Goal: Task Accomplishment & Management: Manage account settings

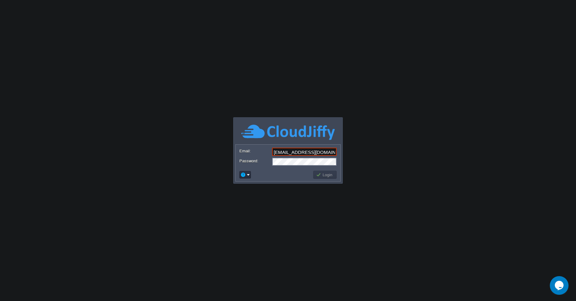
type input "[EMAIL_ADDRESS][DOMAIN_NAME]"
click at [330, 176] on button "Login" at bounding box center [325, 175] width 18 height 6
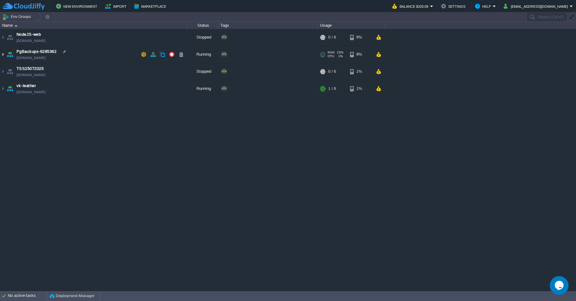
click at [3, 54] on img at bounding box center [2, 54] width 5 height 17
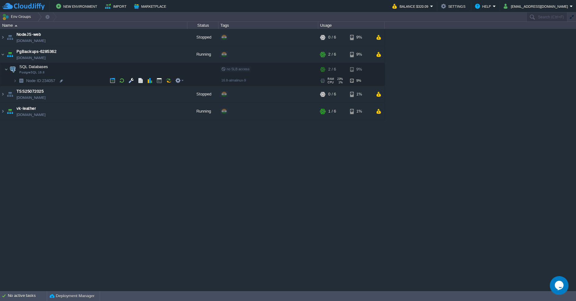
click at [17, 83] on img at bounding box center [21, 81] width 9 height 10
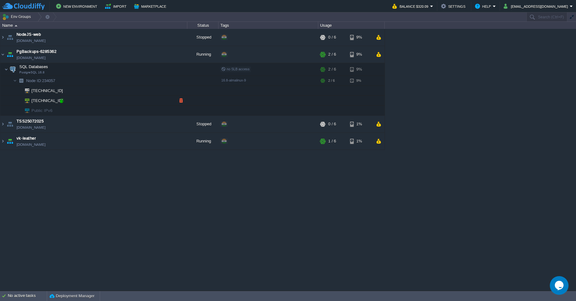
click at [60, 99] on div at bounding box center [62, 101] width 6 height 6
click at [61, 103] on div at bounding box center [62, 101] width 6 height 6
click at [61, 100] on div at bounding box center [62, 101] width 6 height 6
click at [162, 72] on button "button" at bounding box center [159, 70] width 6 height 6
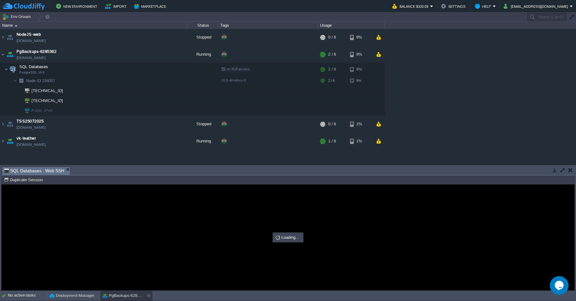
type input "#000000"
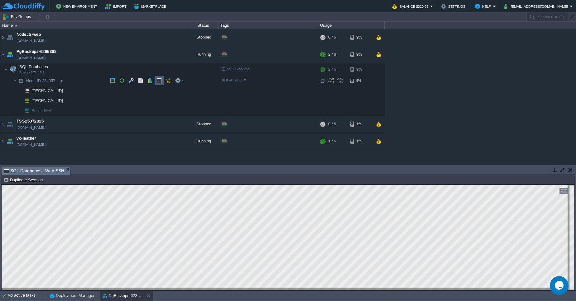
click at [159, 85] on td at bounding box center [158, 80] width 9 height 9
click at [161, 81] on button "button" at bounding box center [159, 81] width 6 height 6
click at [182, 82] on em at bounding box center [179, 81] width 8 height 6
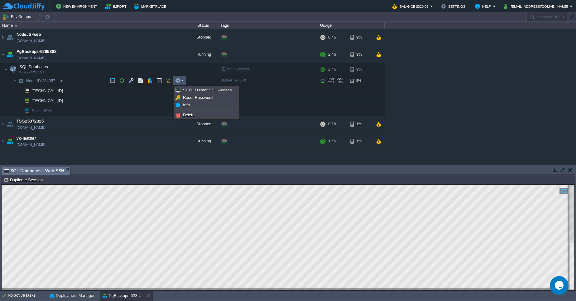
click at [182, 82] on em at bounding box center [179, 81] width 8 height 6
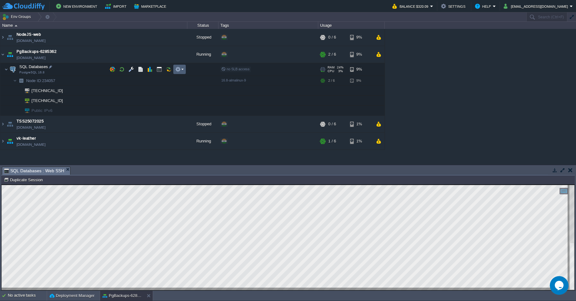
click at [183, 71] on td at bounding box center [179, 69] width 12 height 9
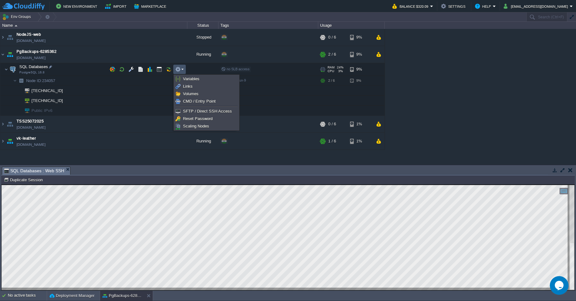
click at [183, 71] on td at bounding box center [179, 69] width 12 height 9
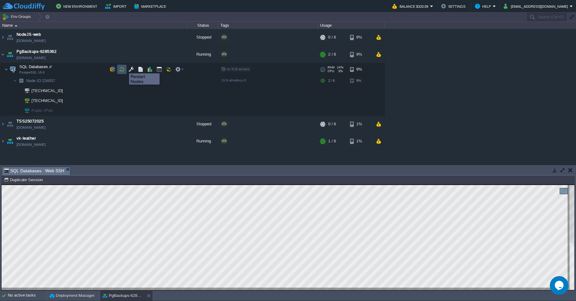
click at [123, 68] on button "button" at bounding box center [122, 70] width 6 height 6
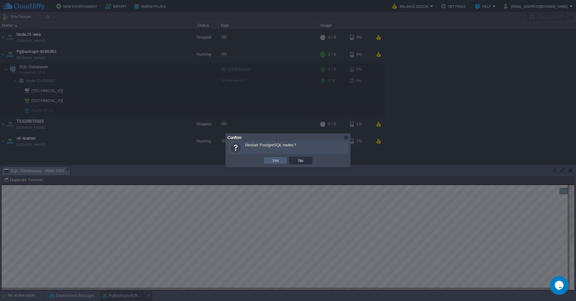
click at [272, 161] on button "Yes" at bounding box center [275, 161] width 11 height 6
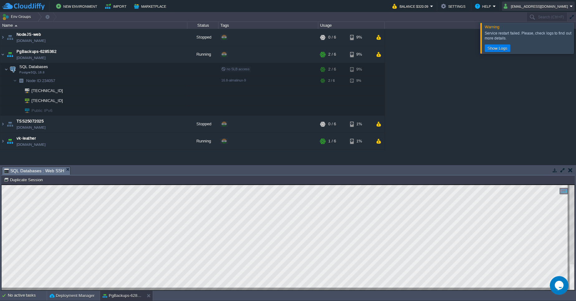
click at [558, 7] on button "[EMAIL_ADDRESS][DOMAIN_NAME]" at bounding box center [536, 5] width 66 height 7
click at [531, 32] on span "Sign out" at bounding box center [524, 33] width 15 height 5
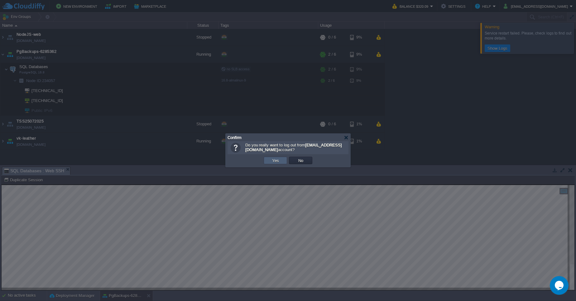
click at [282, 159] on td "Yes" at bounding box center [274, 160] width 23 height 7
